Goal: Task Accomplishment & Management: Use online tool/utility

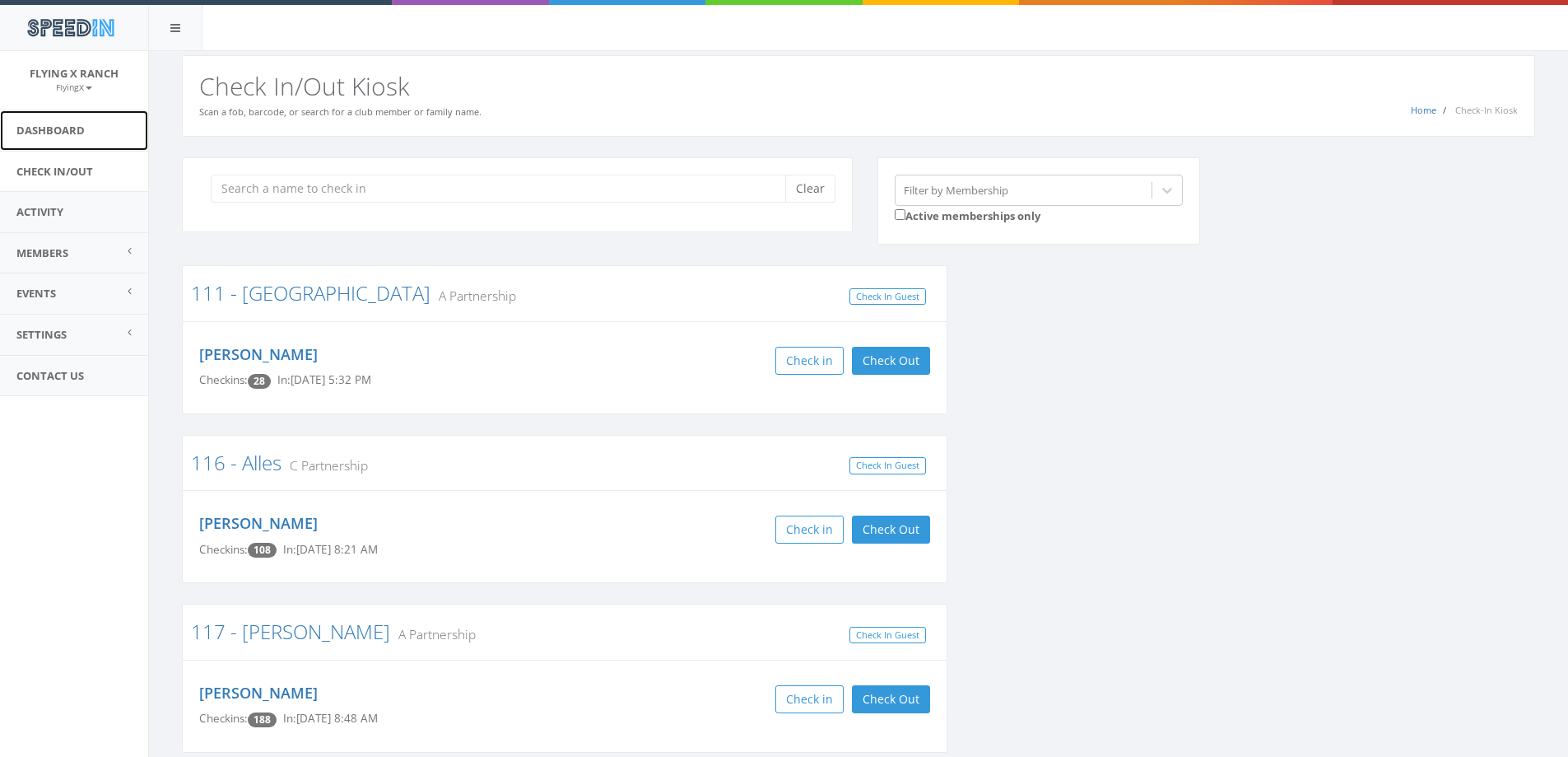
click at [73, 128] on link "Dashboard" at bounding box center [74, 130] width 149 height 40
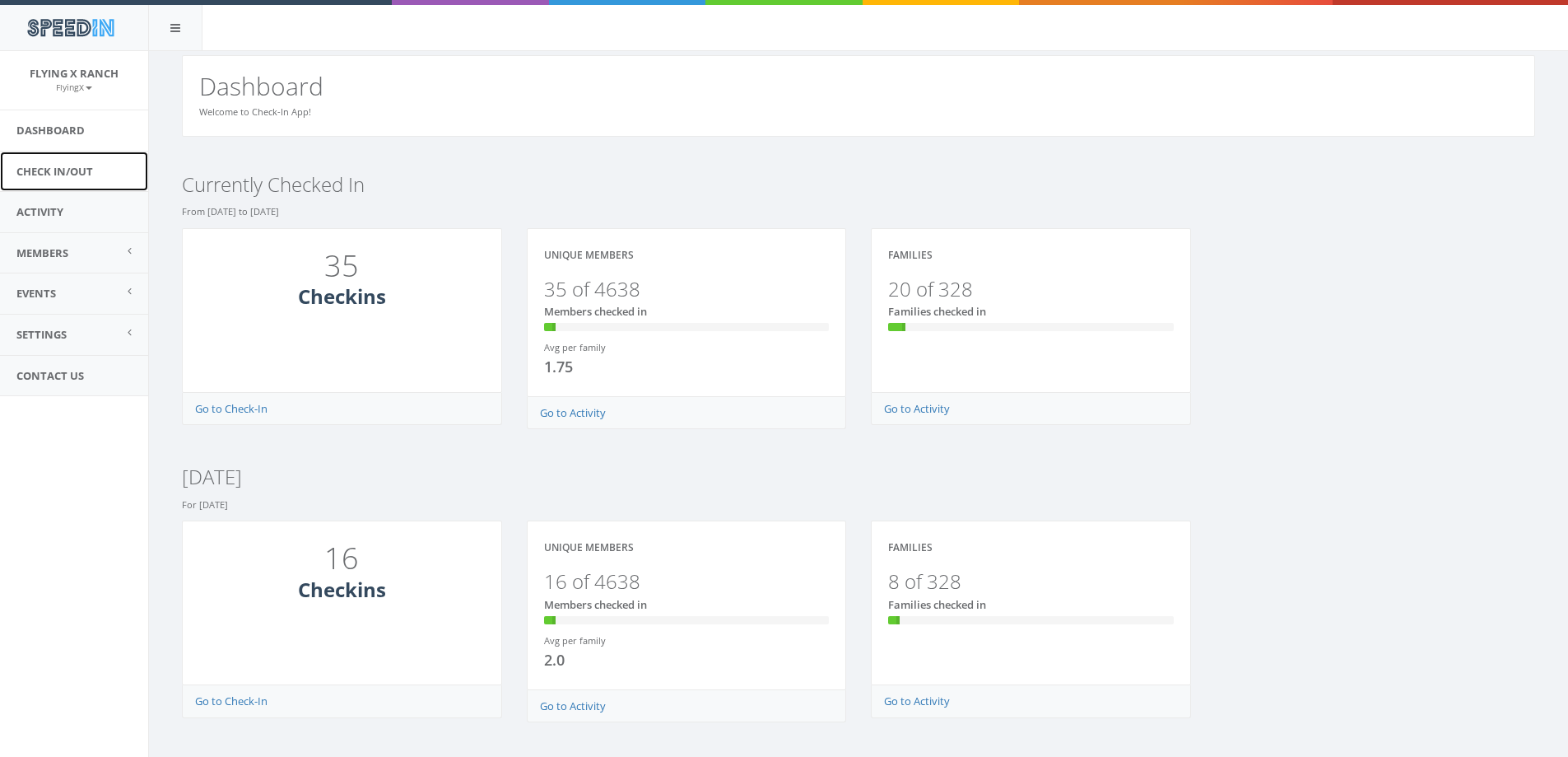
click at [55, 170] on link "Check In/Out" at bounding box center [74, 171] width 149 height 40
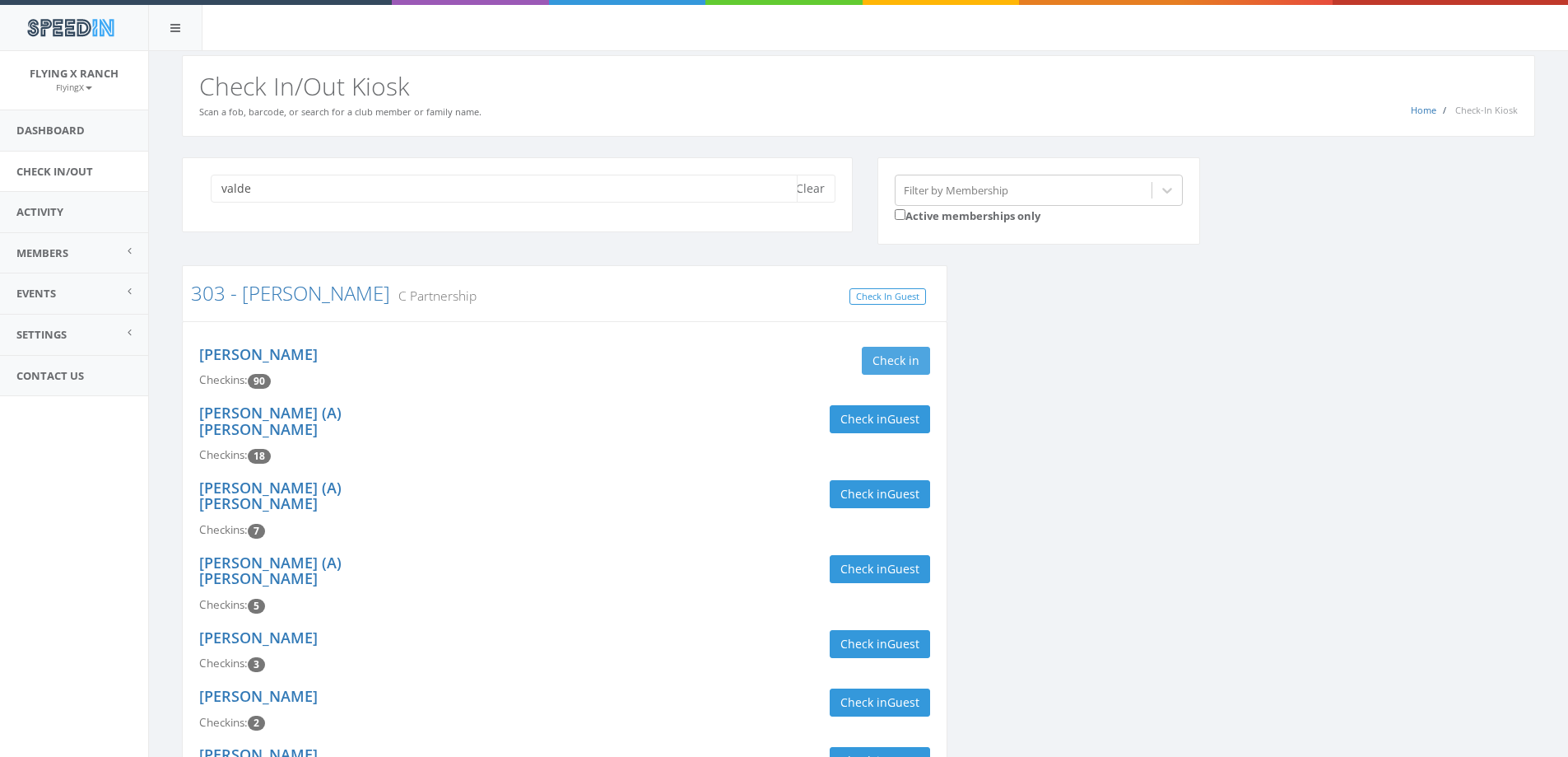
type input "valde"
click at [897, 353] on button "Check in" at bounding box center [896, 360] width 68 height 28
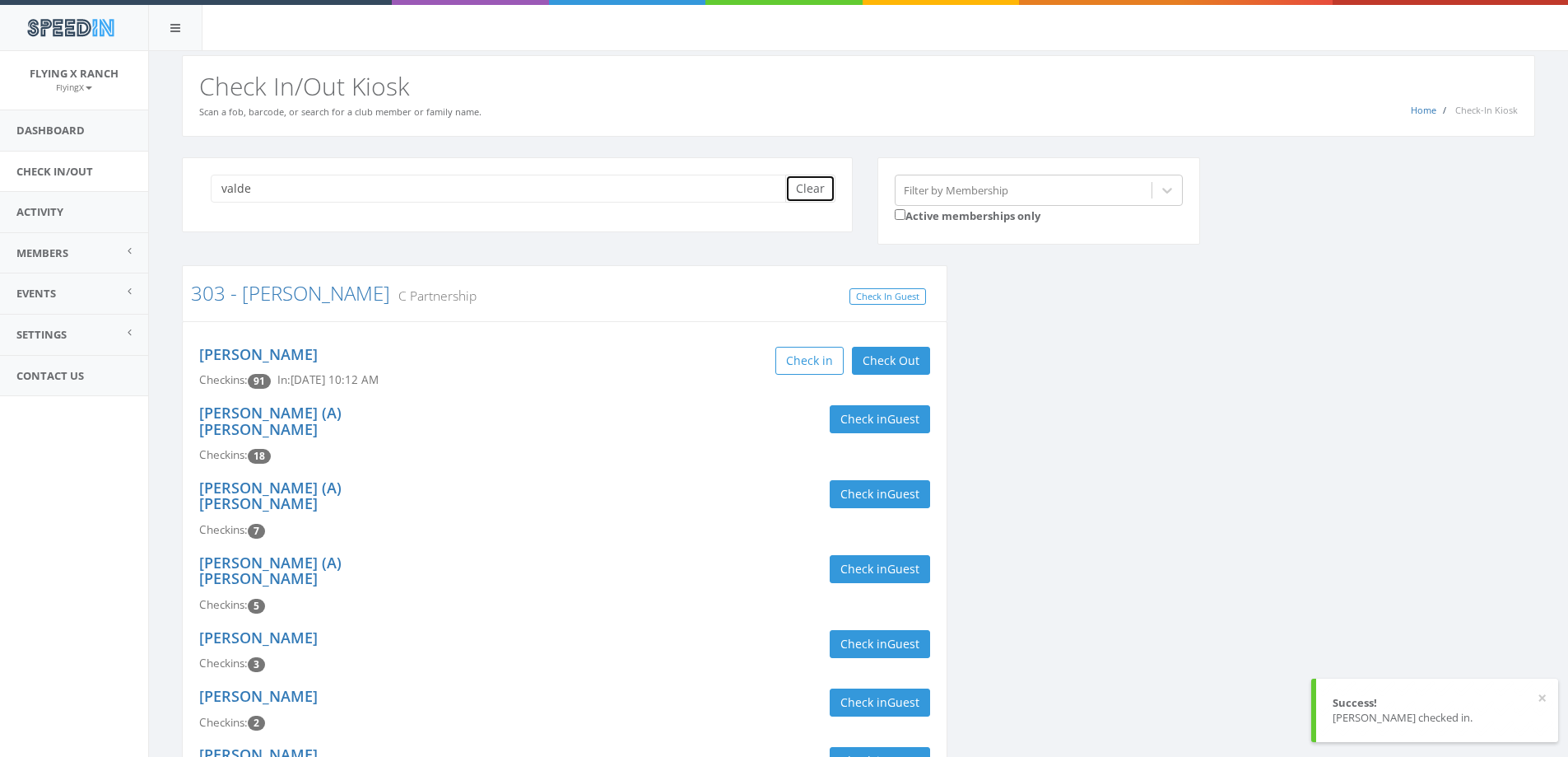
click at [805, 183] on button "Clear" at bounding box center [810, 188] width 50 height 28
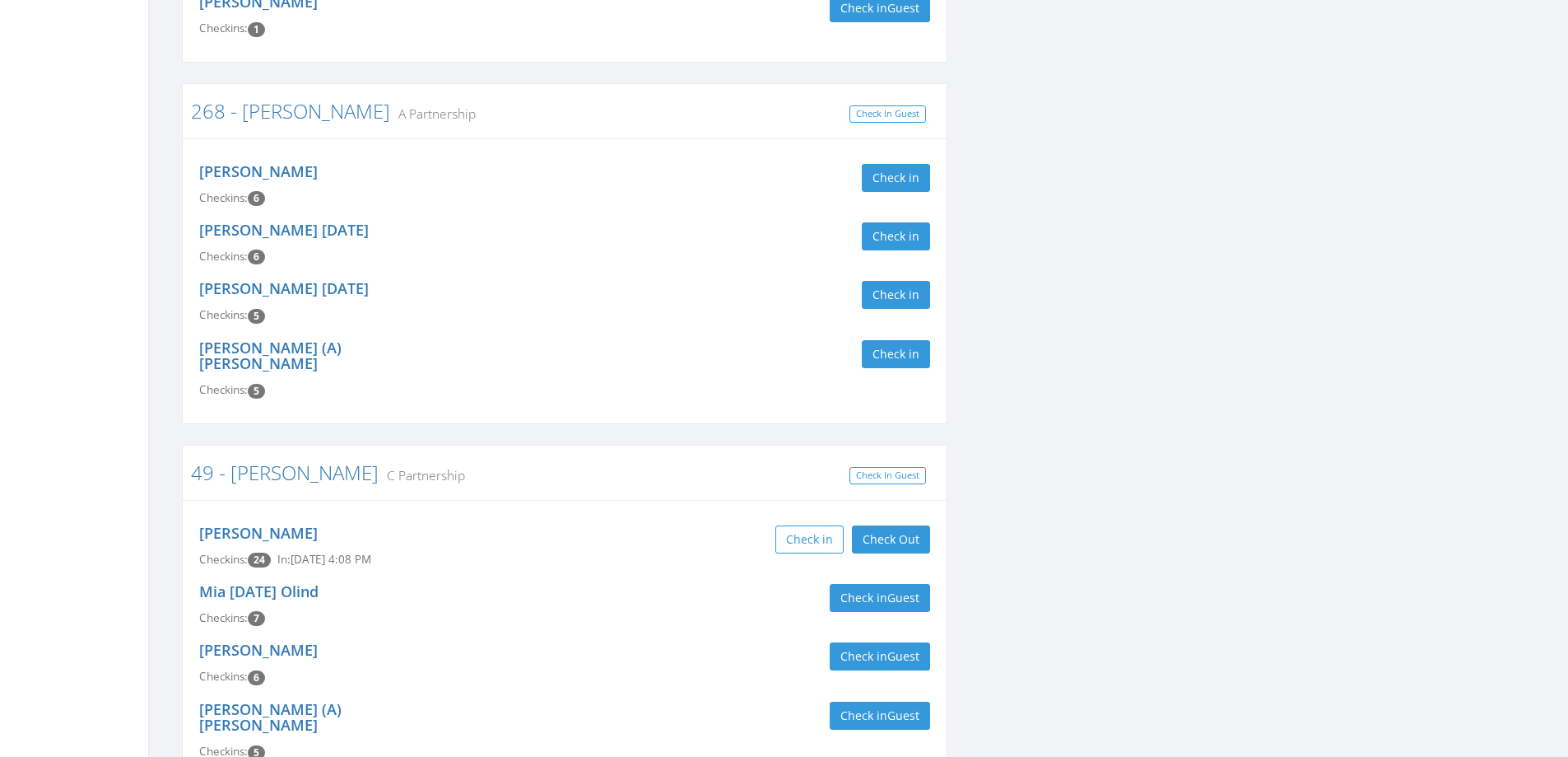
scroll to position [802, 0]
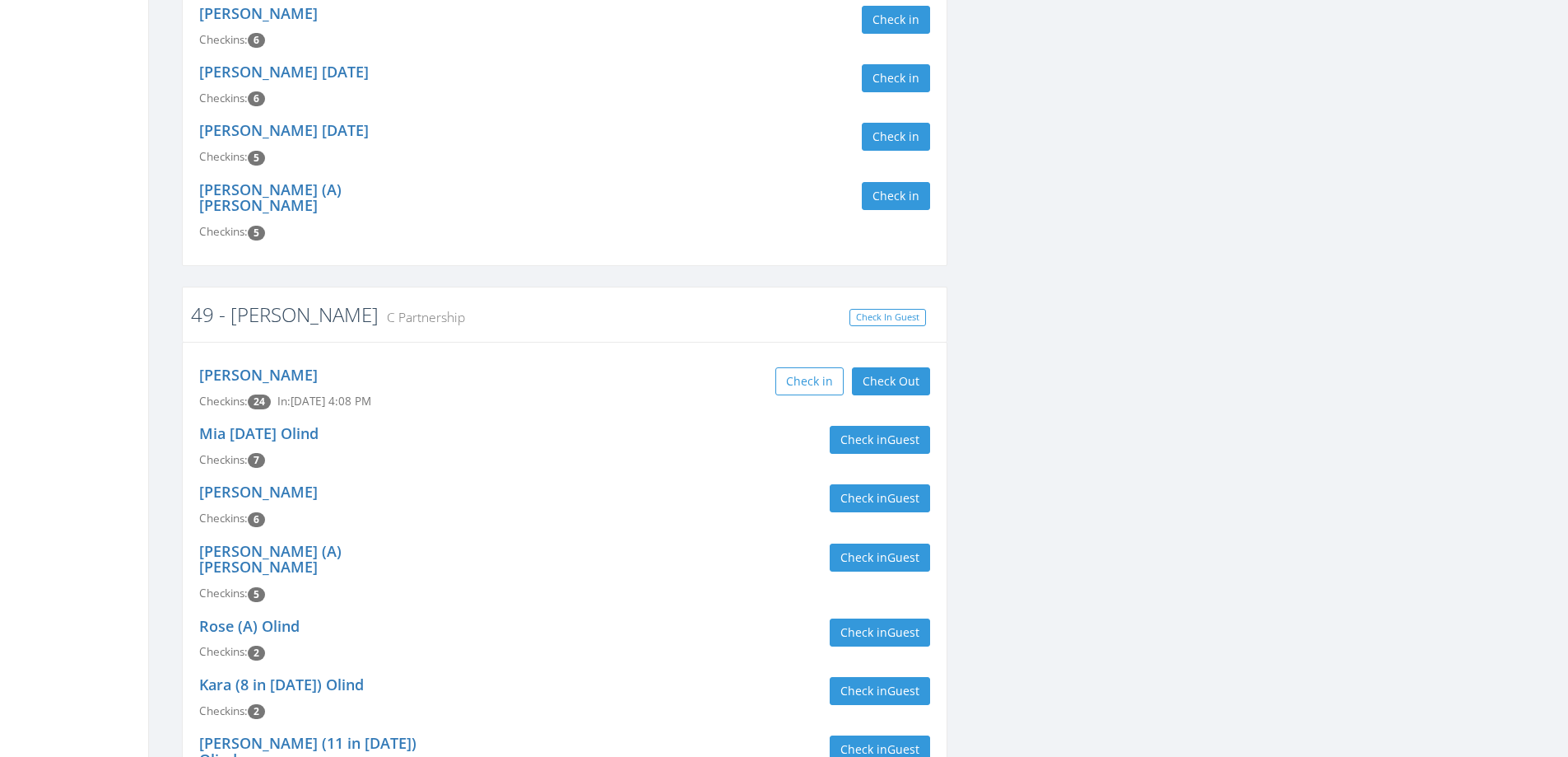
type input "BRADLEY"
click at [255, 300] on link "49 - [PERSON_NAME]" at bounding box center [284, 314] width 188 height 28
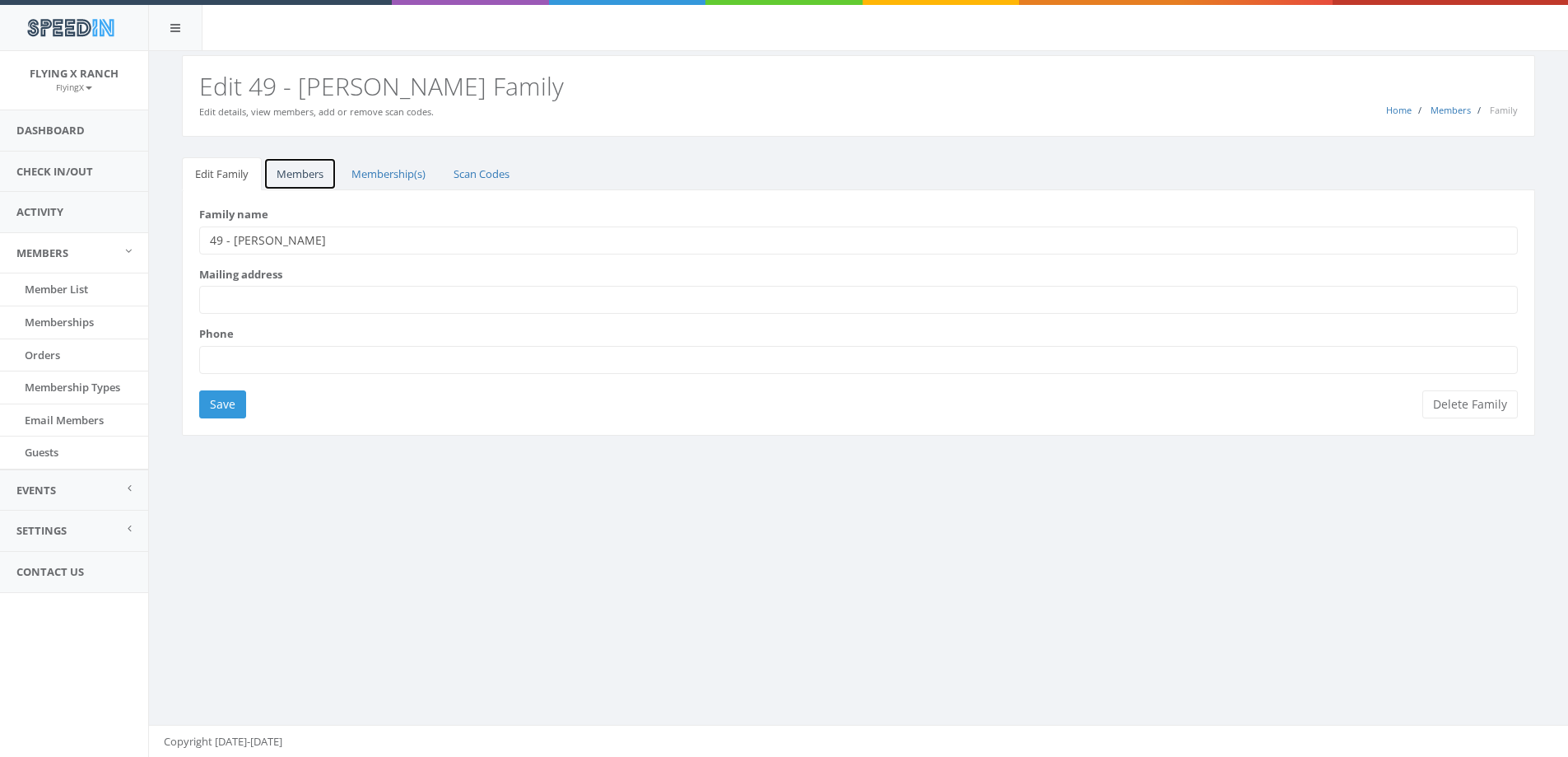
click at [304, 171] on link "Members" at bounding box center [300, 174] width 73 height 33
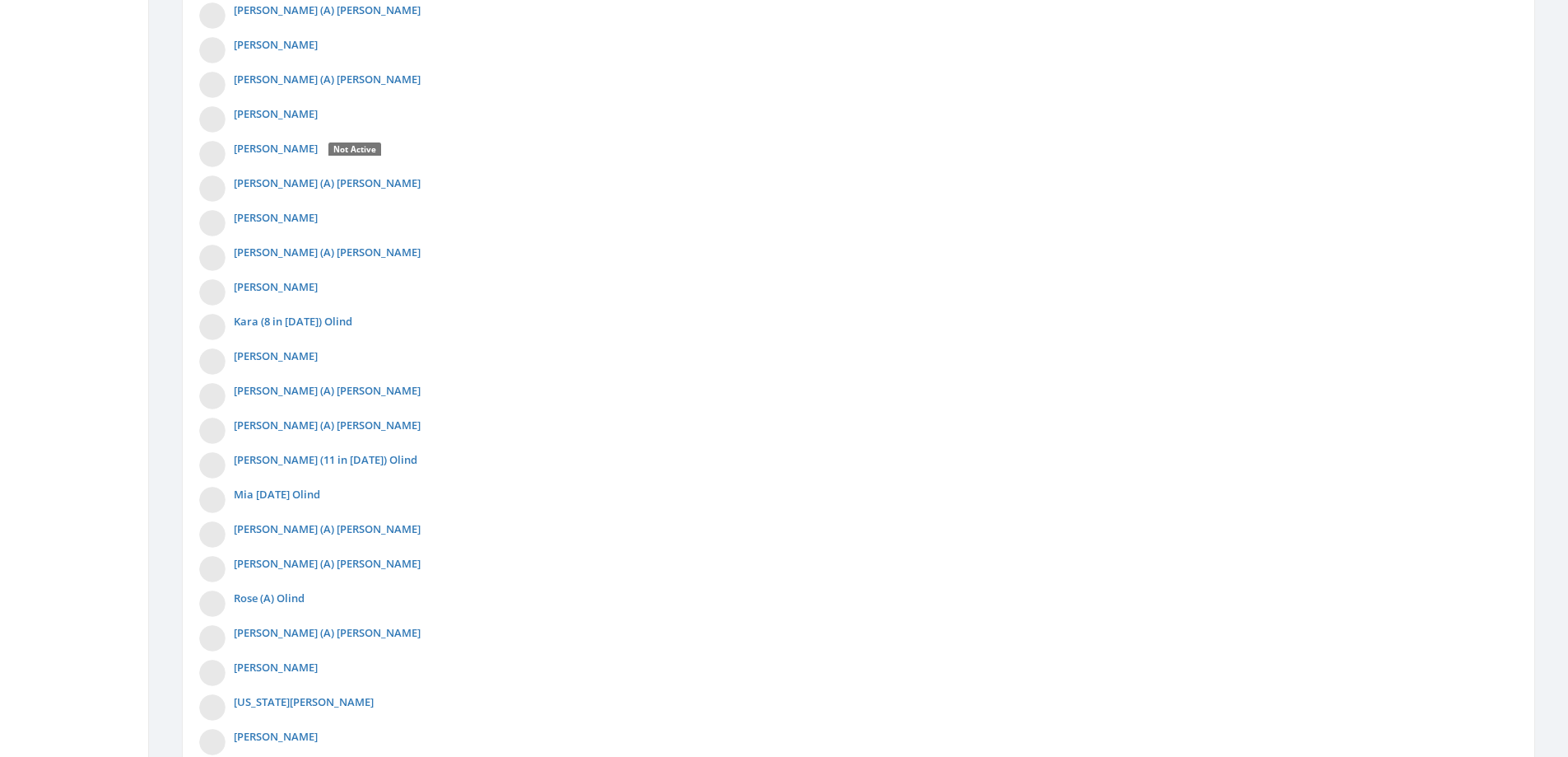
scroll to position [861, 0]
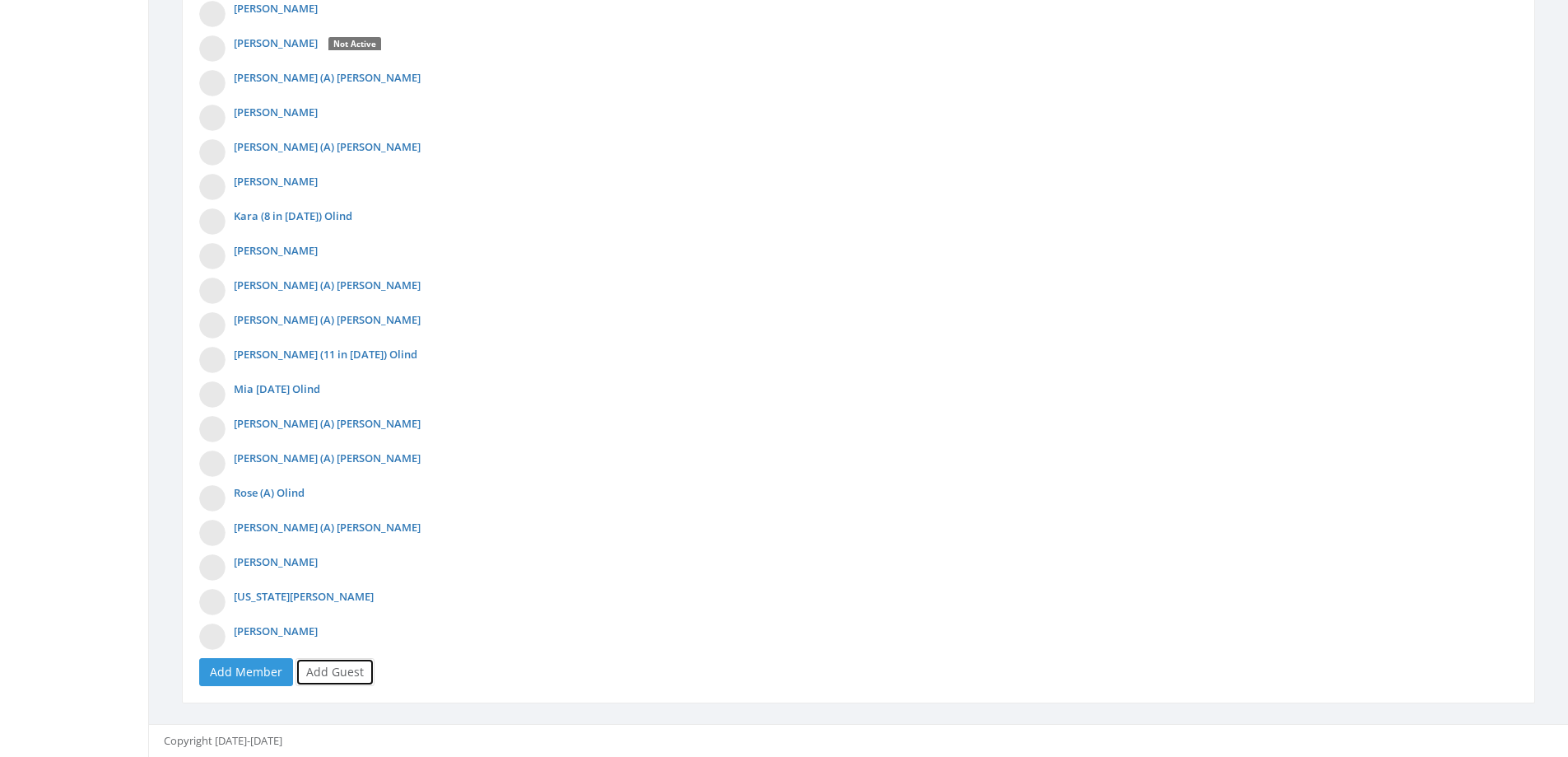
click at [324, 676] on link "Add Guest" at bounding box center [335, 671] width 79 height 28
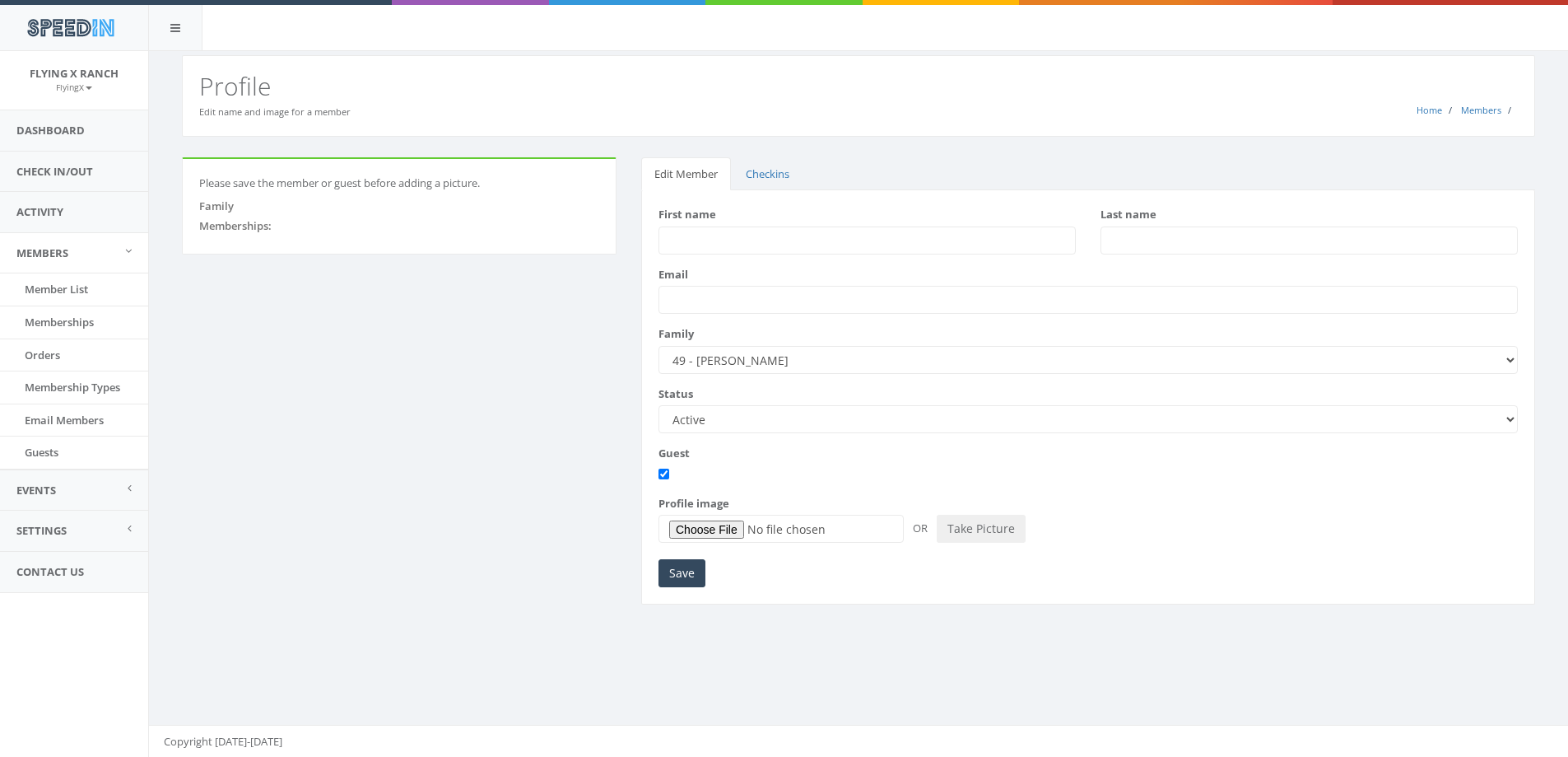
click at [720, 232] on input "First name" at bounding box center [867, 240] width 417 height 28
type input "mICHELLE"
type input "Parker"
click at [749, 238] on input "mICHELLE" at bounding box center [867, 240] width 417 height 28
type input "Michelle"
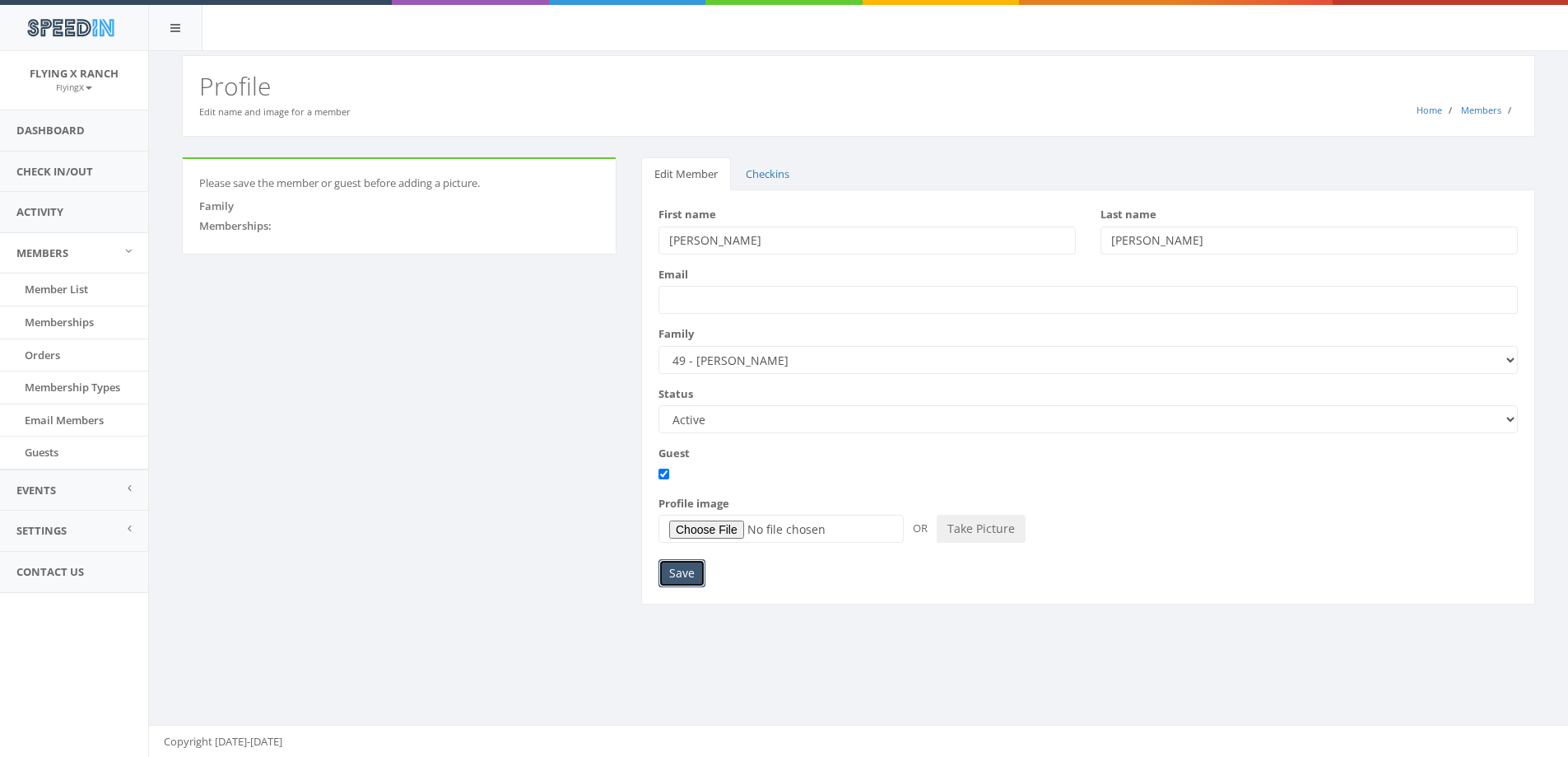
click at [677, 573] on input "Save" at bounding box center [682, 573] width 47 height 28
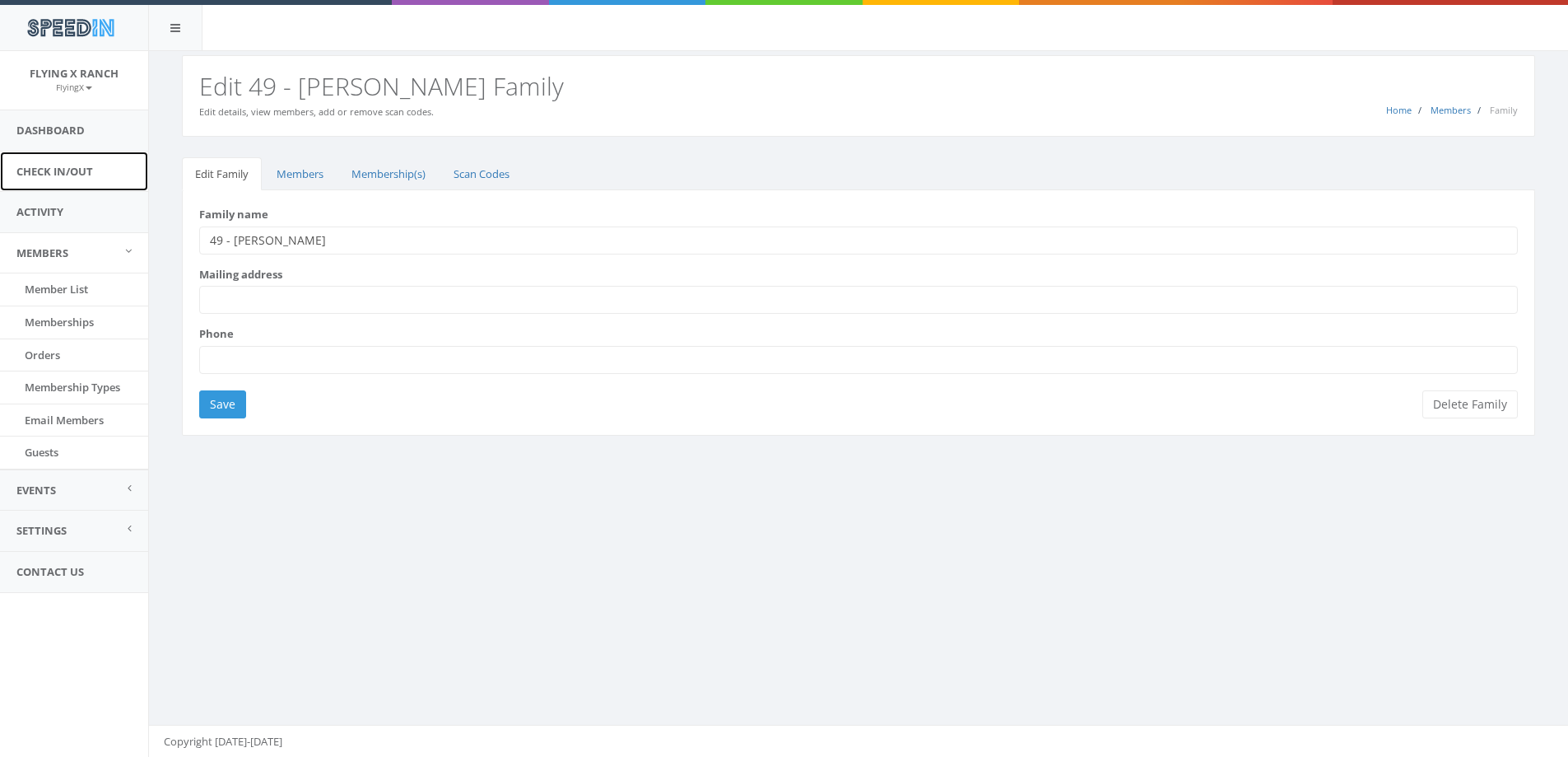
click at [90, 173] on link "Check In/Out" at bounding box center [74, 171] width 149 height 40
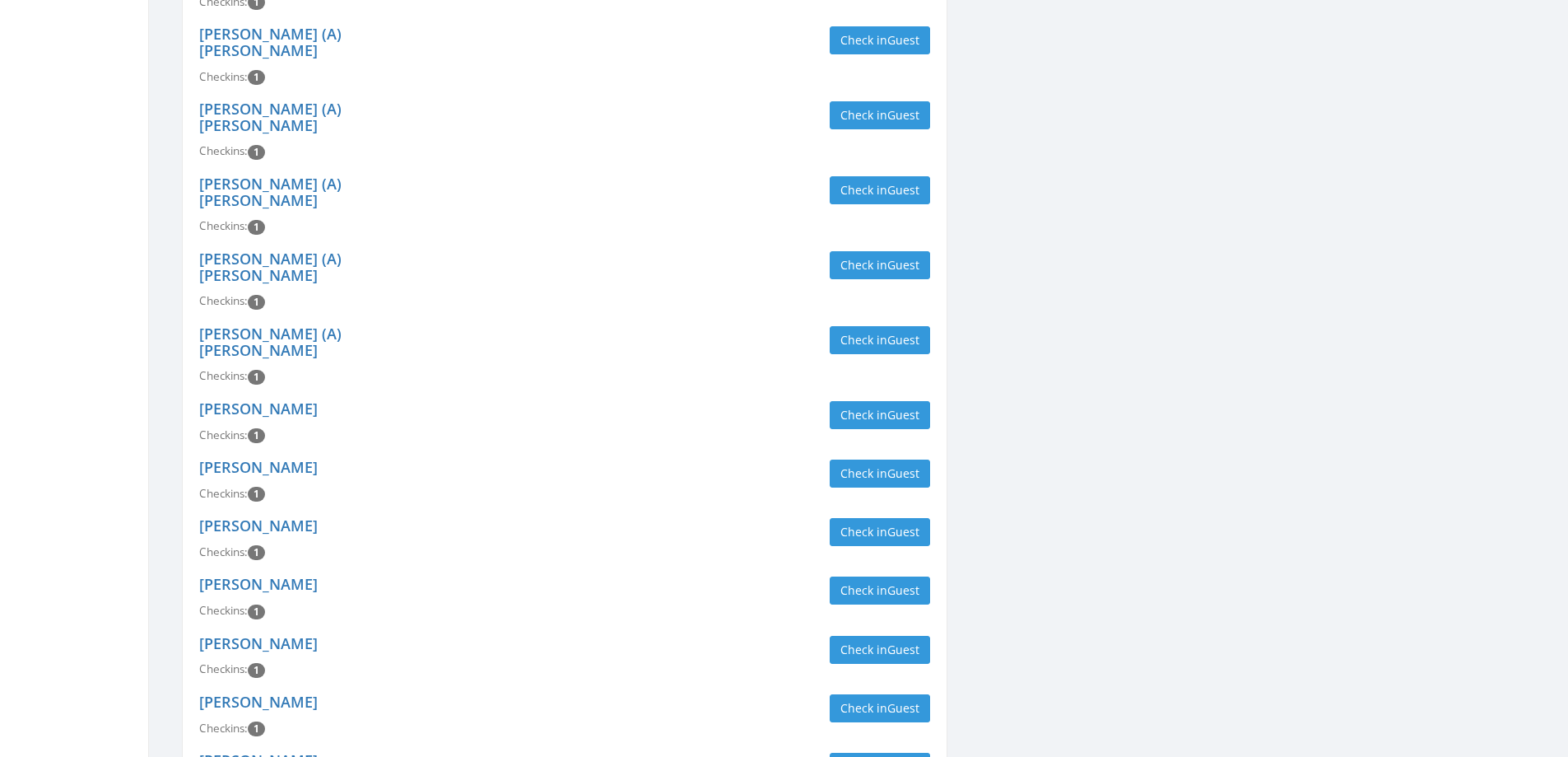
scroll to position [2590, 0]
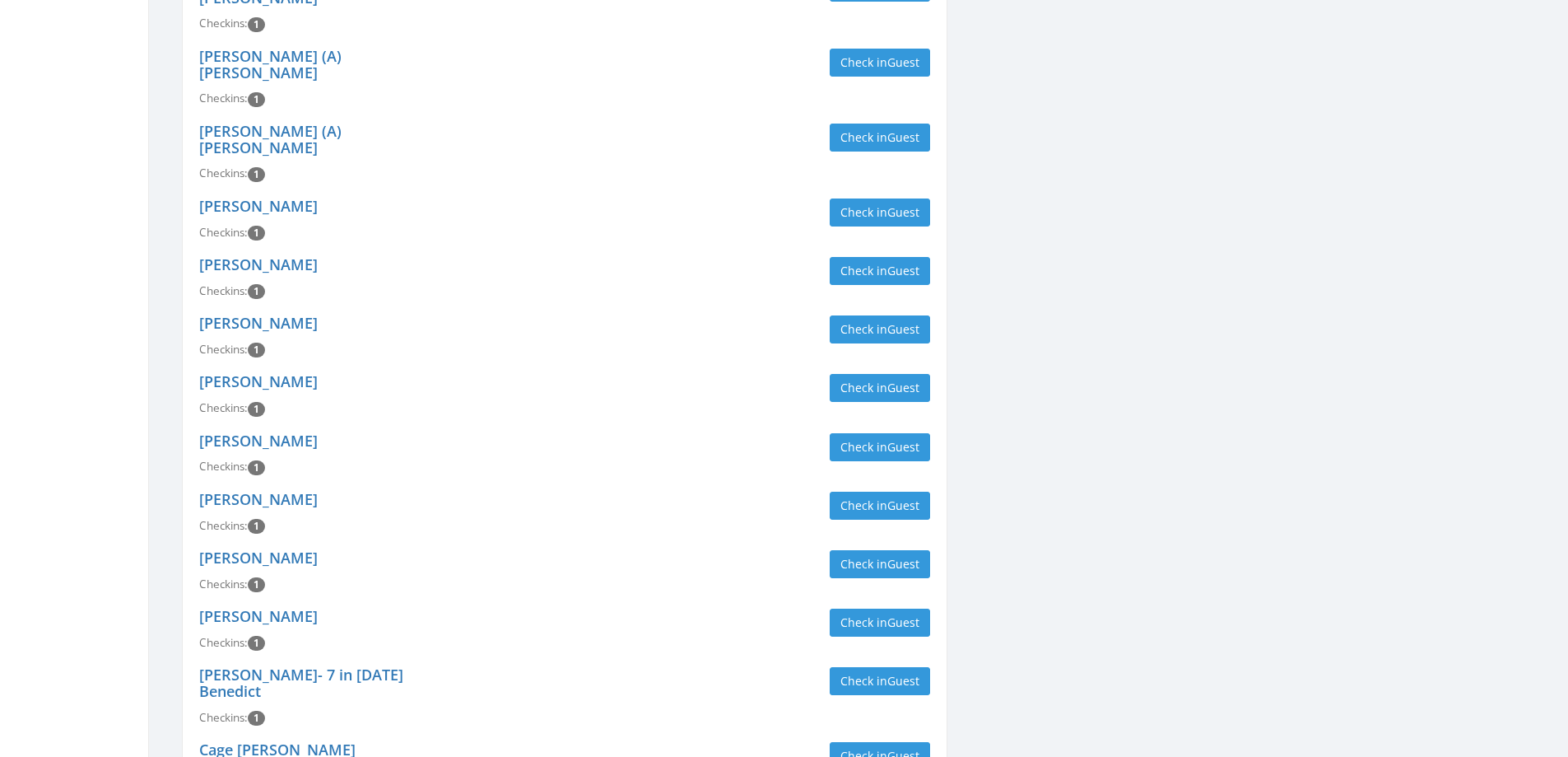
type input "[PERSON_NAME]"
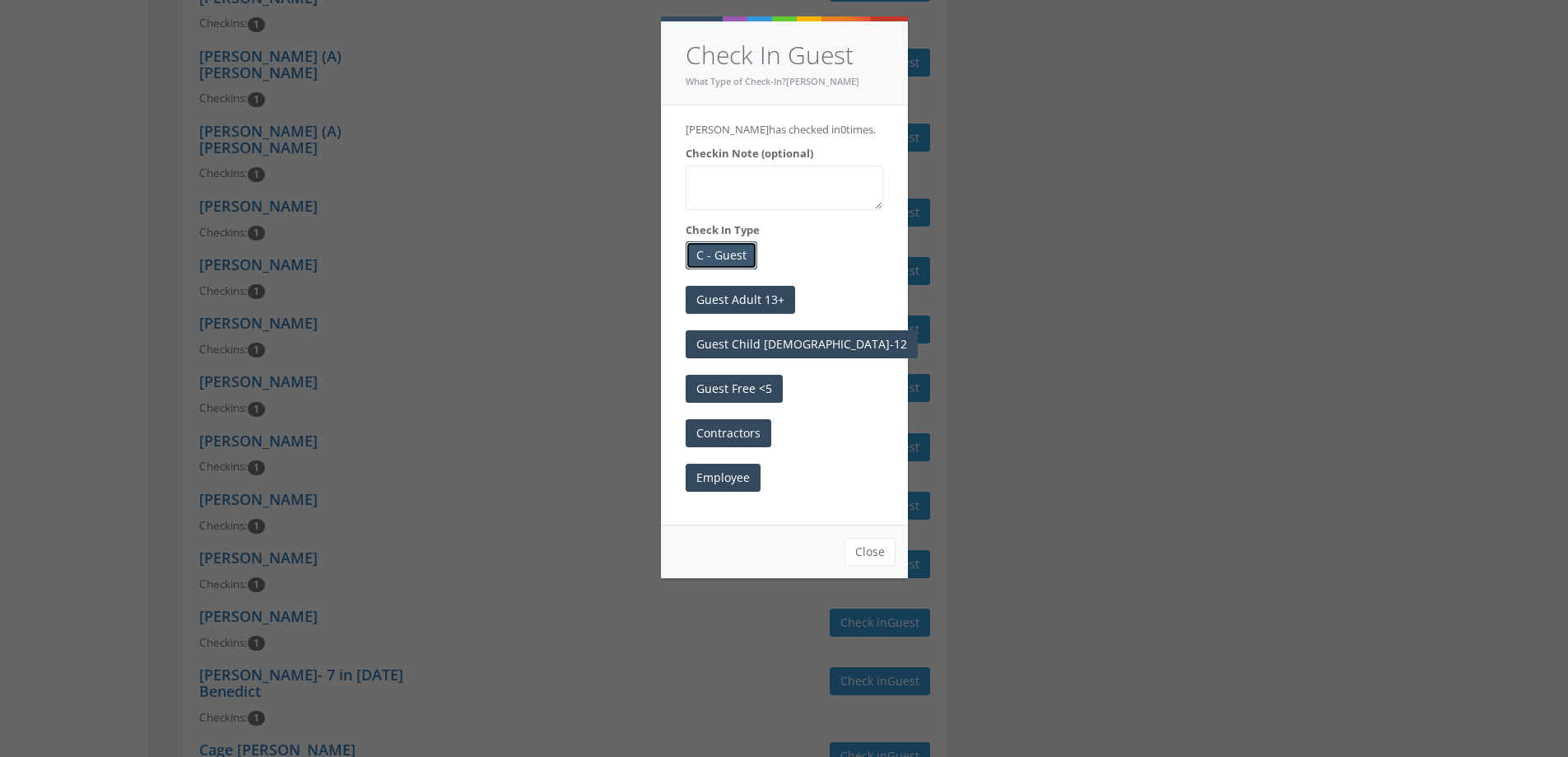
click at [721, 259] on button "C - Guest" at bounding box center [721, 255] width 72 height 28
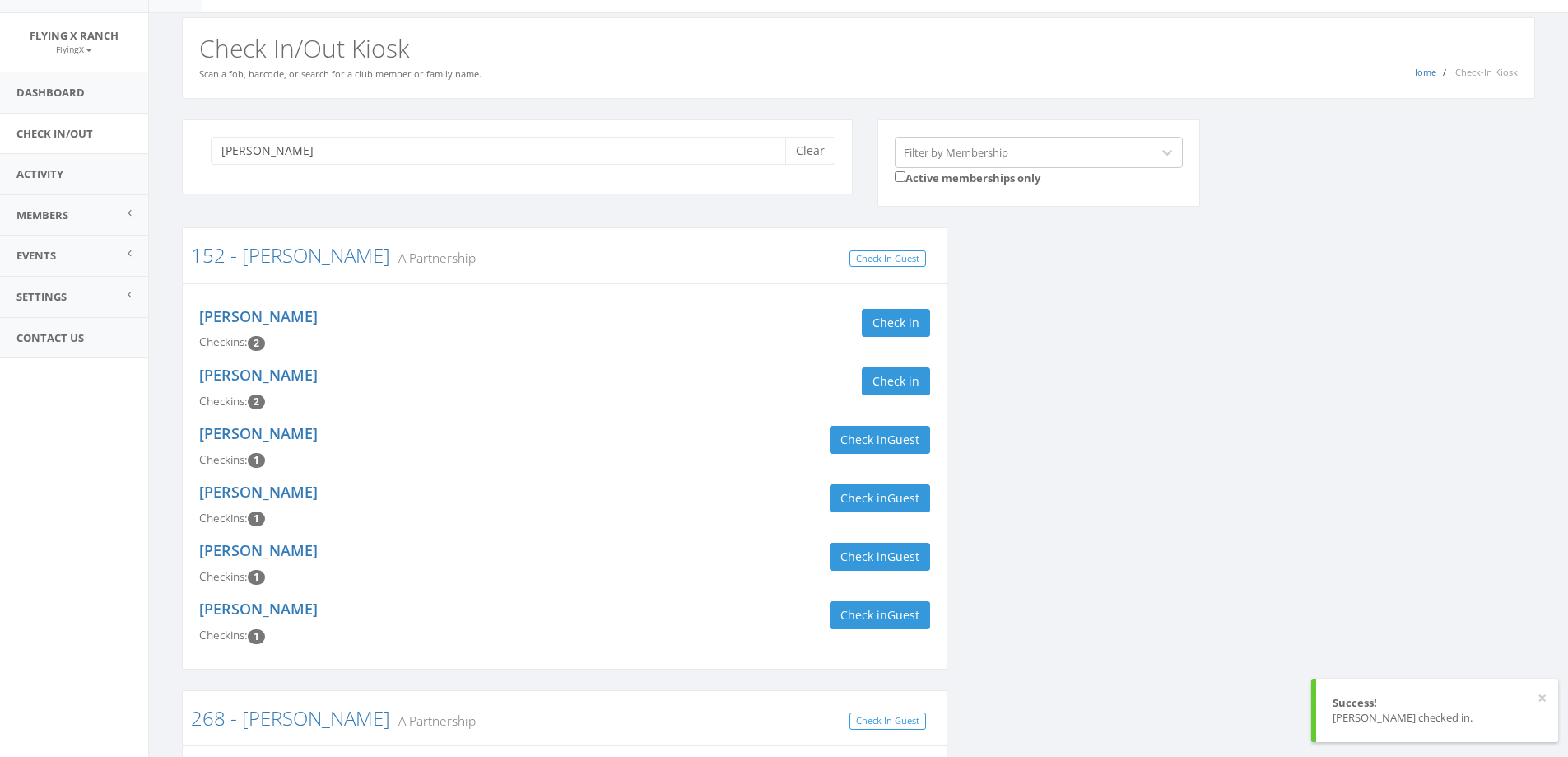
scroll to position [0, 0]
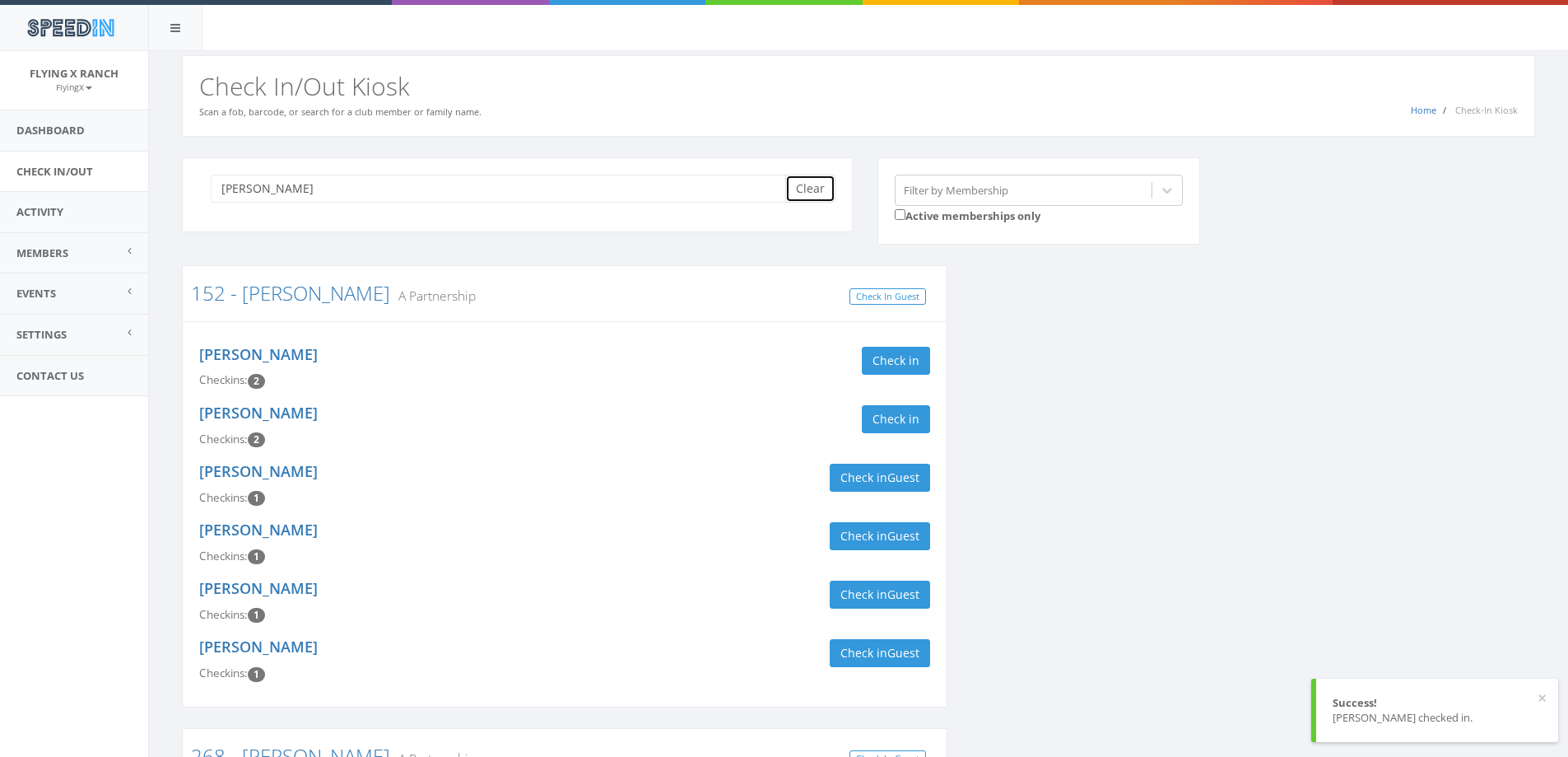
click at [819, 186] on button "Clear" at bounding box center [810, 188] width 50 height 28
